Goal: Use online tool/utility: Utilize a website feature to perform a specific function

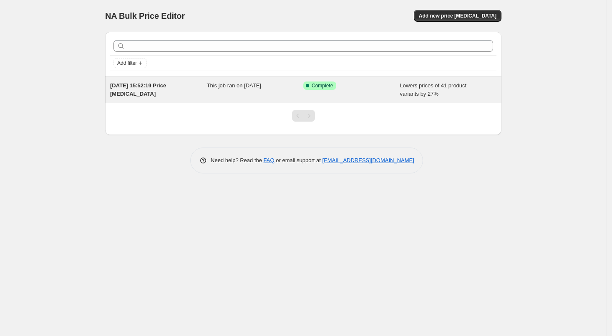
click at [334, 89] on span "Success Complete Complete" at bounding box center [320, 85] width 33 height 8
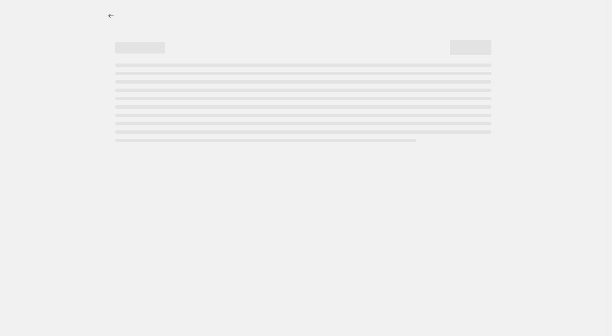
select select "percentage"
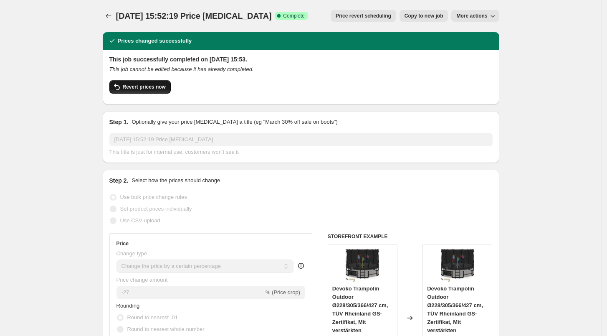
click at [138, 82] on button "Revert prices now" at bounding box center [139, 86] width 61 height 13
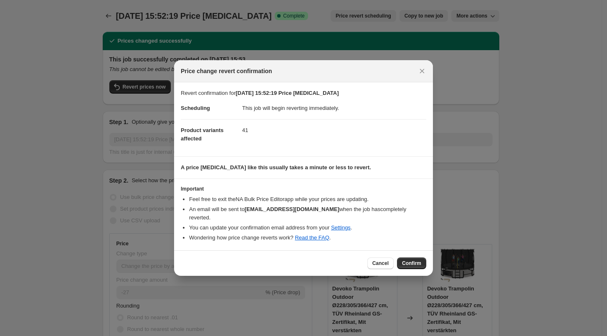
click at [409, 257] on button "Confirm" at bounding box center [411, 263] width 29 height 12
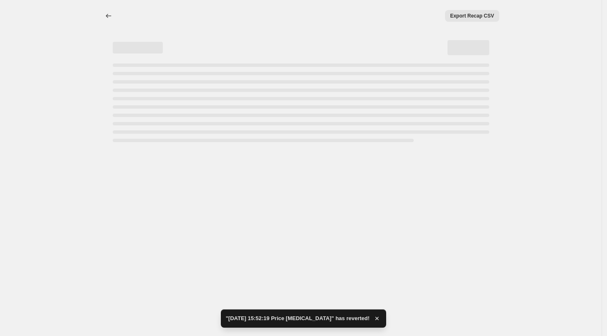
select select "percentage"
